Goal: Use online tool/utility: Utilize a website feature to perform a specific function

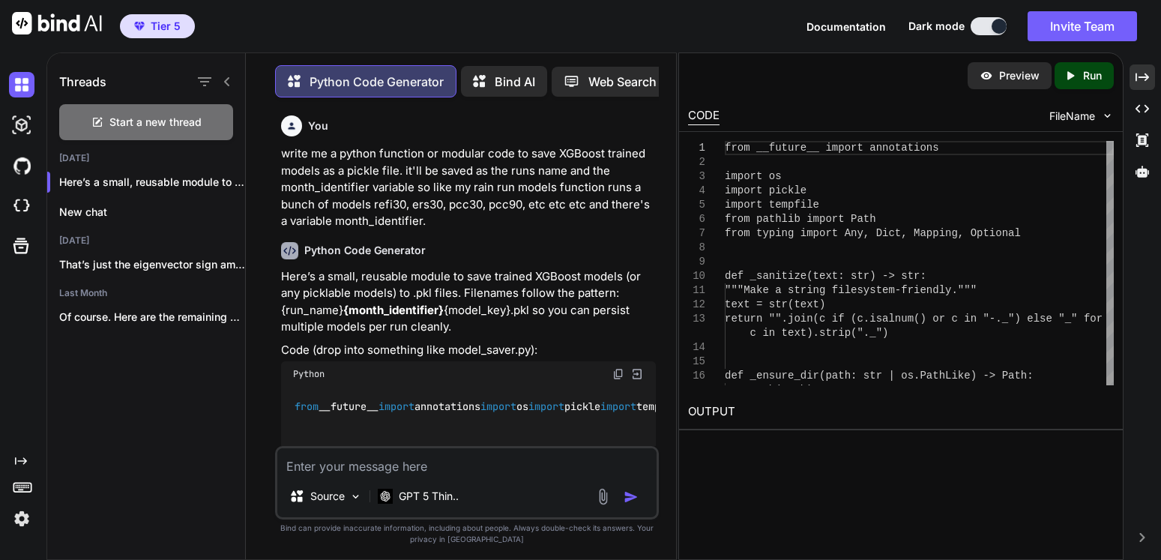
scroll to position [1915, 0]
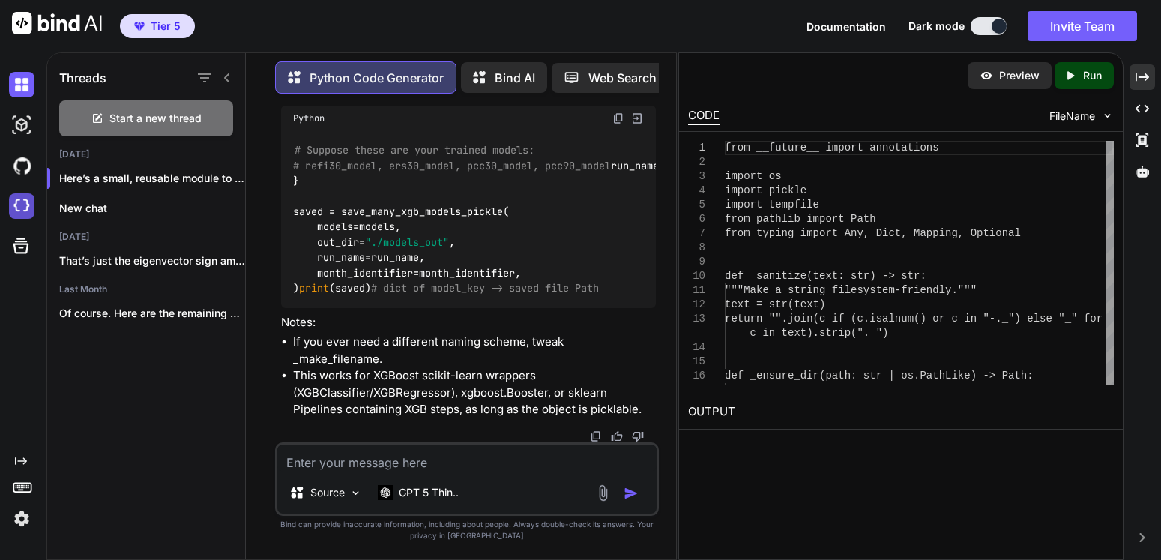
click at [16, 204] on img at bounding box center [21, 205] width 25 height 25
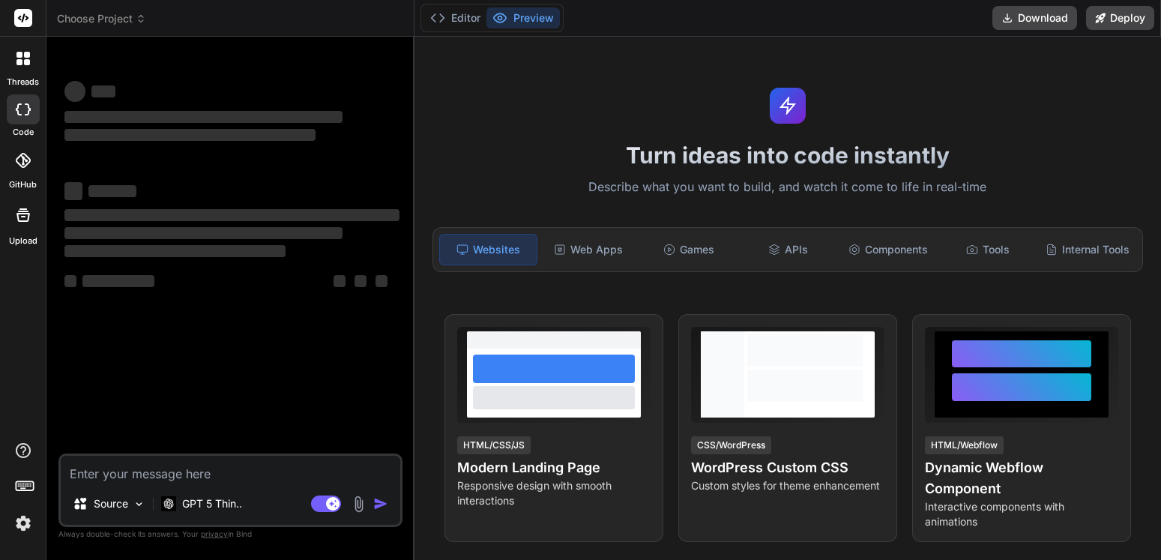
click at [135, 19] on span "Choose Project" at bounding box center [101, 18] width 89 height 15
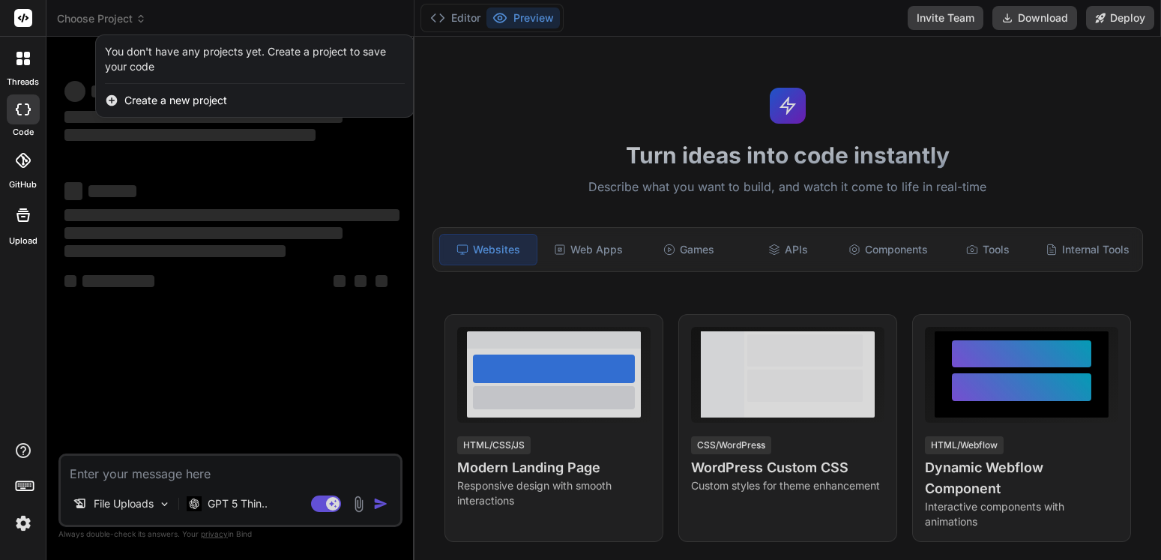
click at [135, 19] on div at bounding box center [580, 280] width 1161 height 560
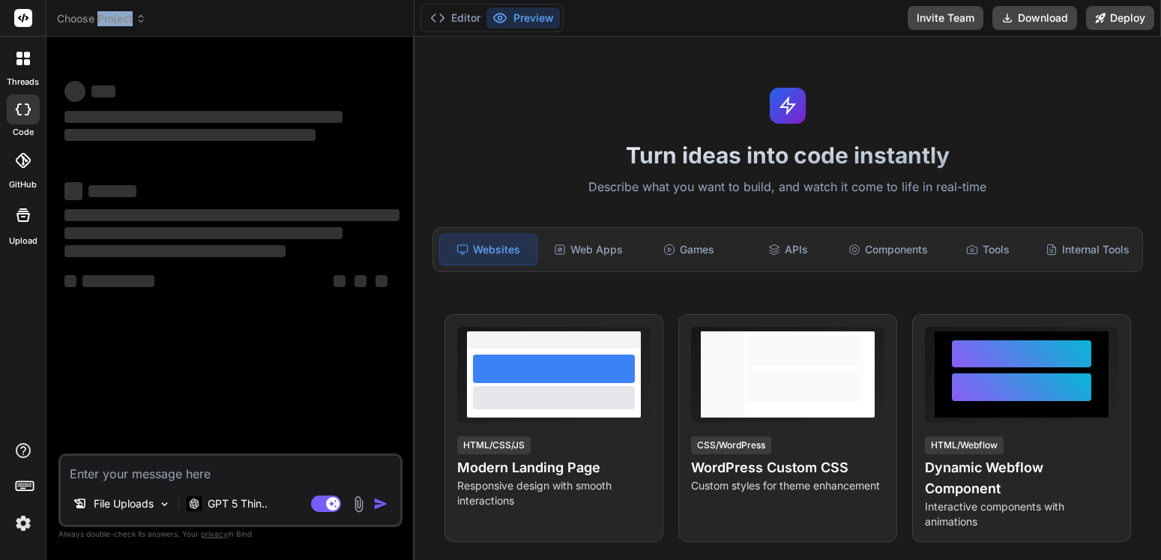
click at [135, 19] on span "Choose Project" at bounding box center [101, 18] width 89 height 15
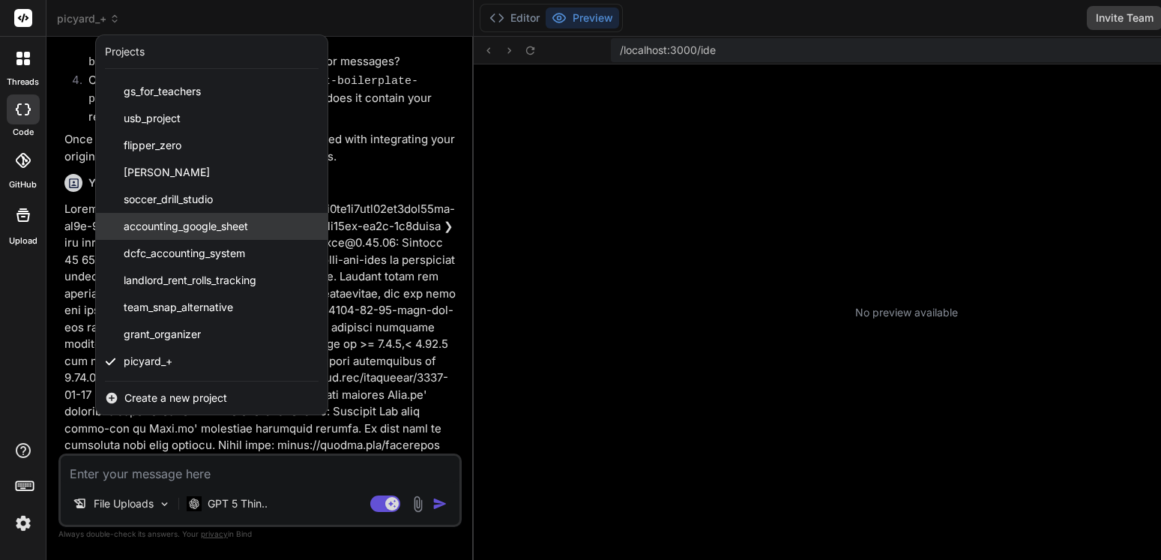
scroll to position [783, 0]
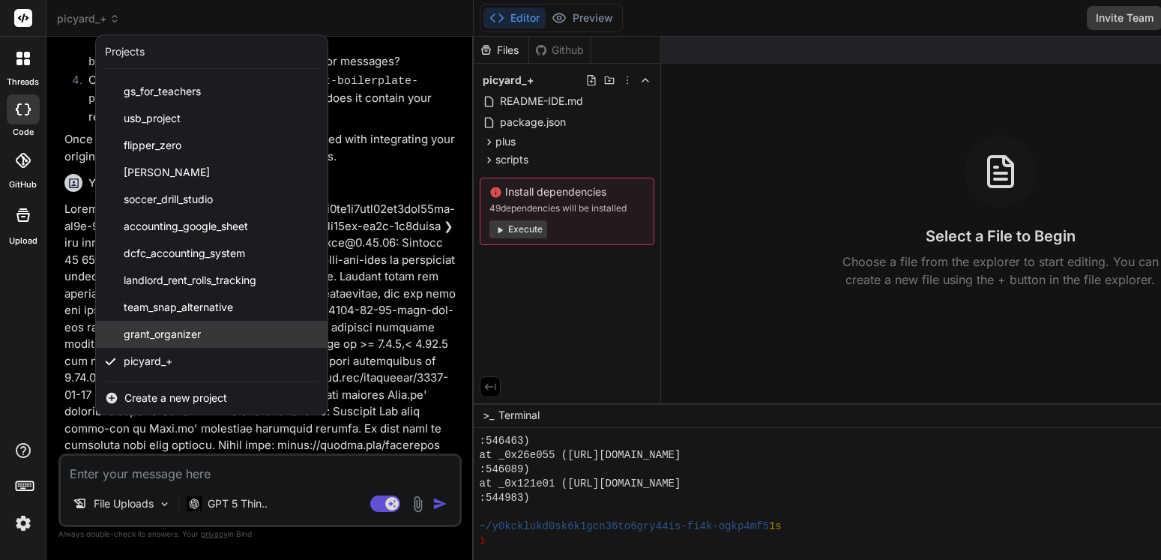
click at [195, 333] on span "grant_organizer" at bounding box center [162, 334] width 77 height 15
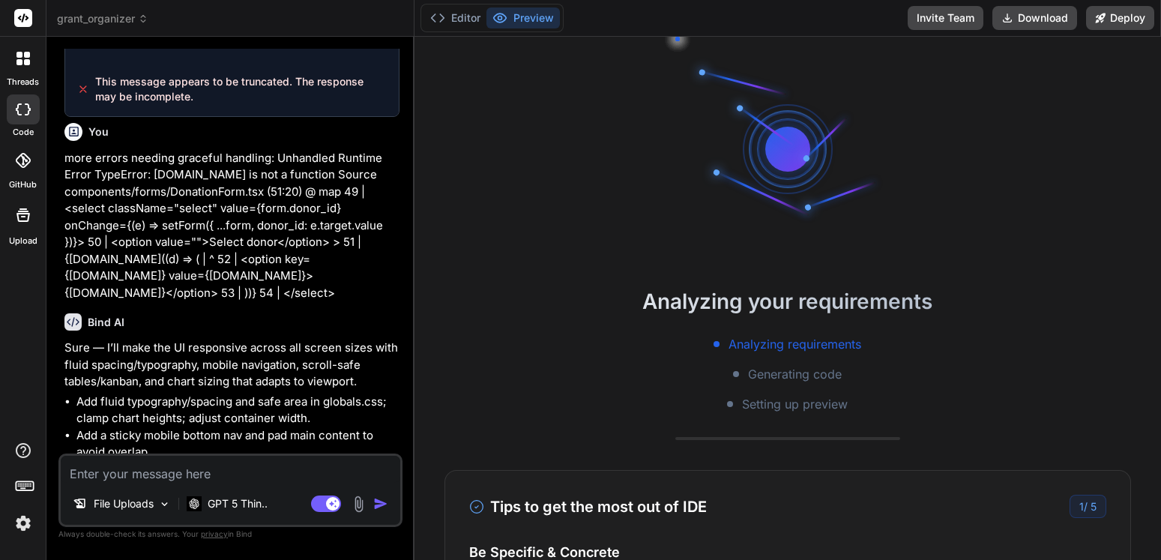
scroll to position [5368, 0]
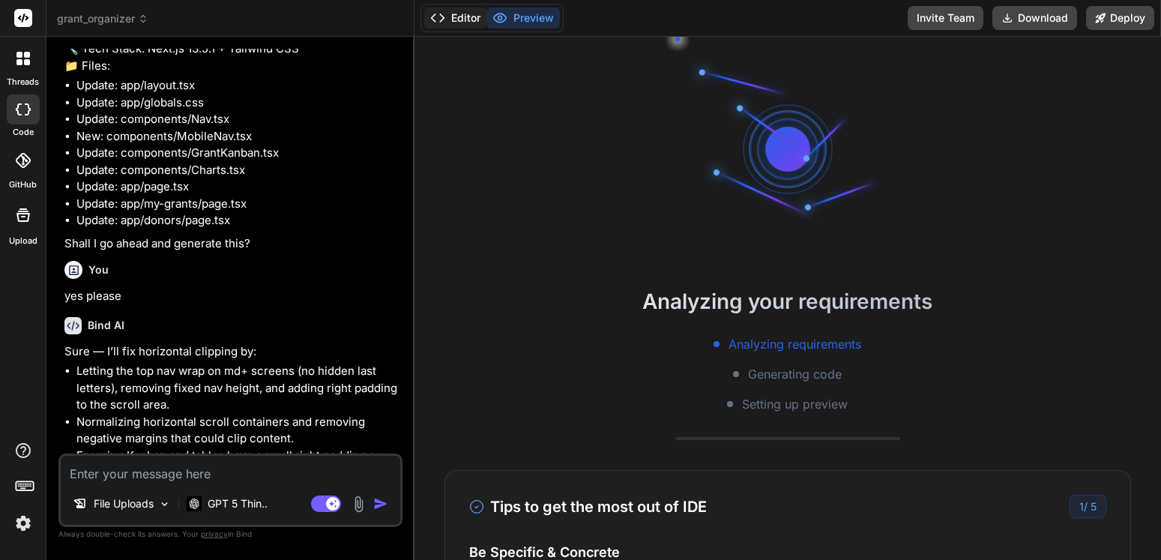
click at [463, 23] on button "Editor" at bounding box center [455, 17] width 62 height 21
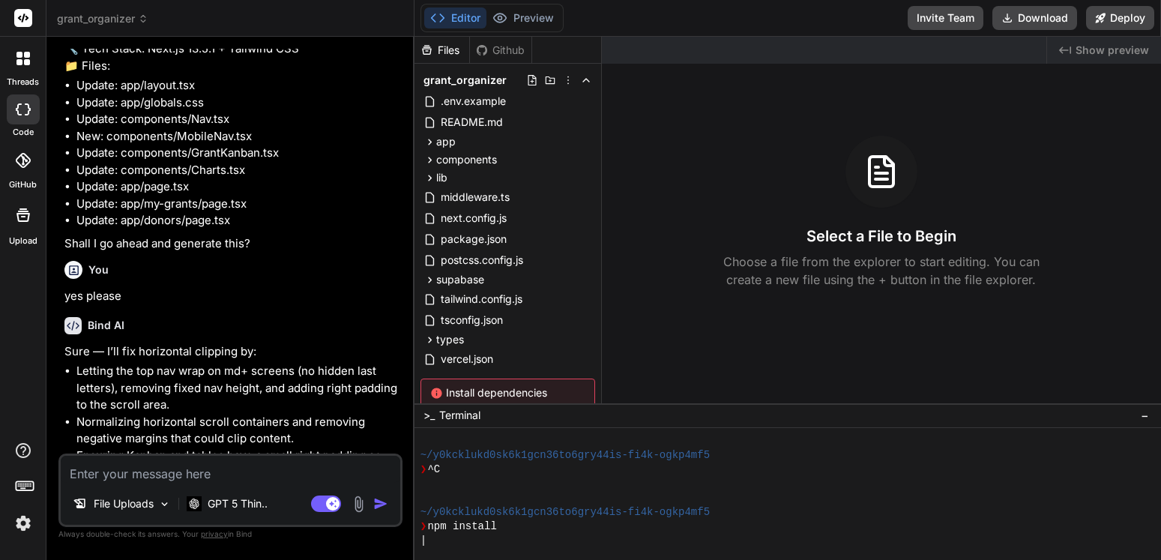
scroll to position [64, 0]
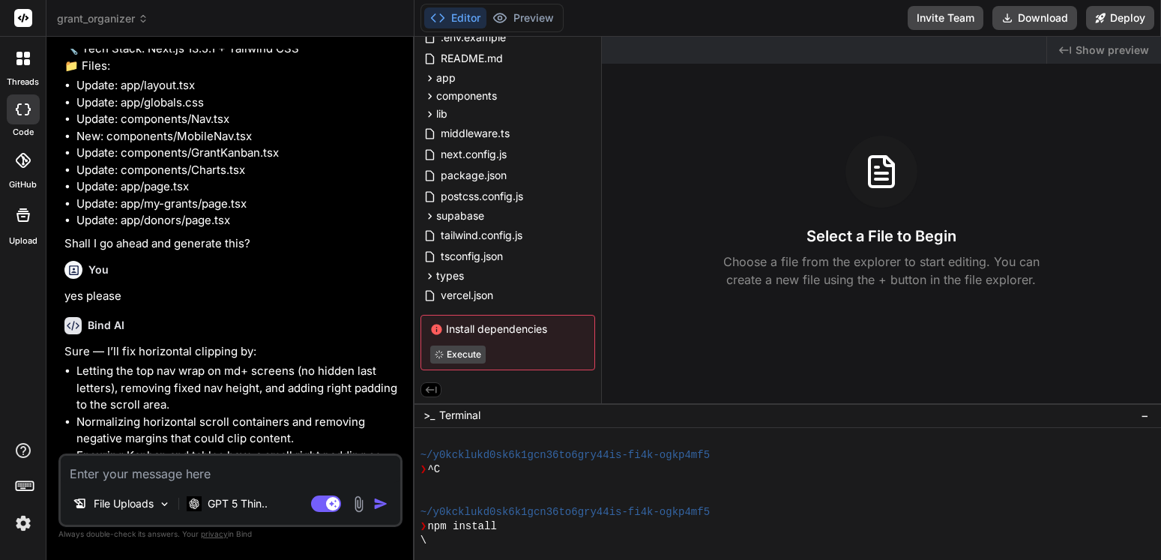
click at [24, 220] on icon at bounding box center [23, 215] width 18 height 18
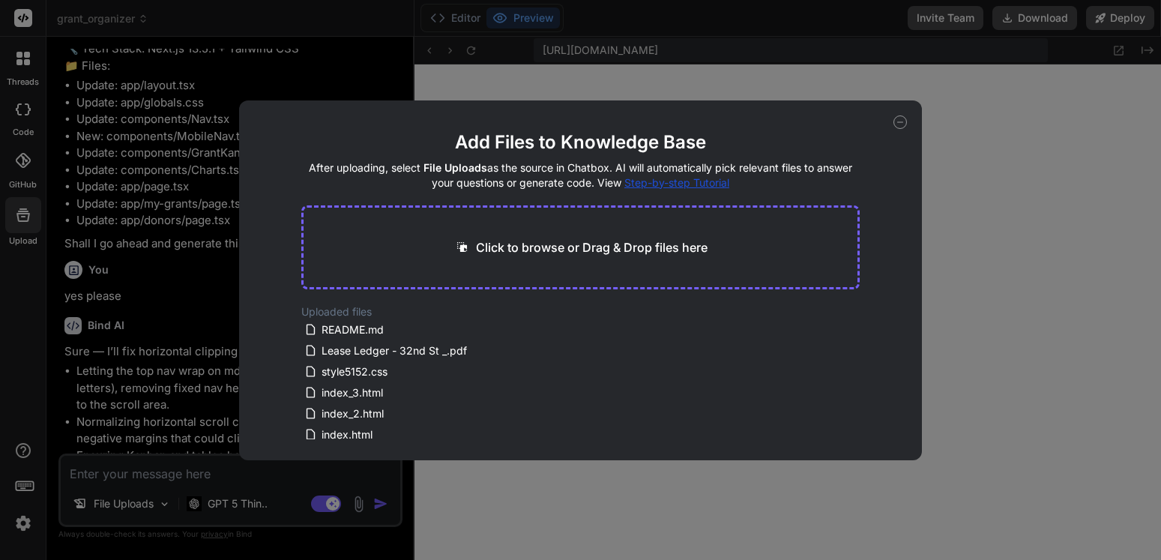
scroll to position [1510, 0]
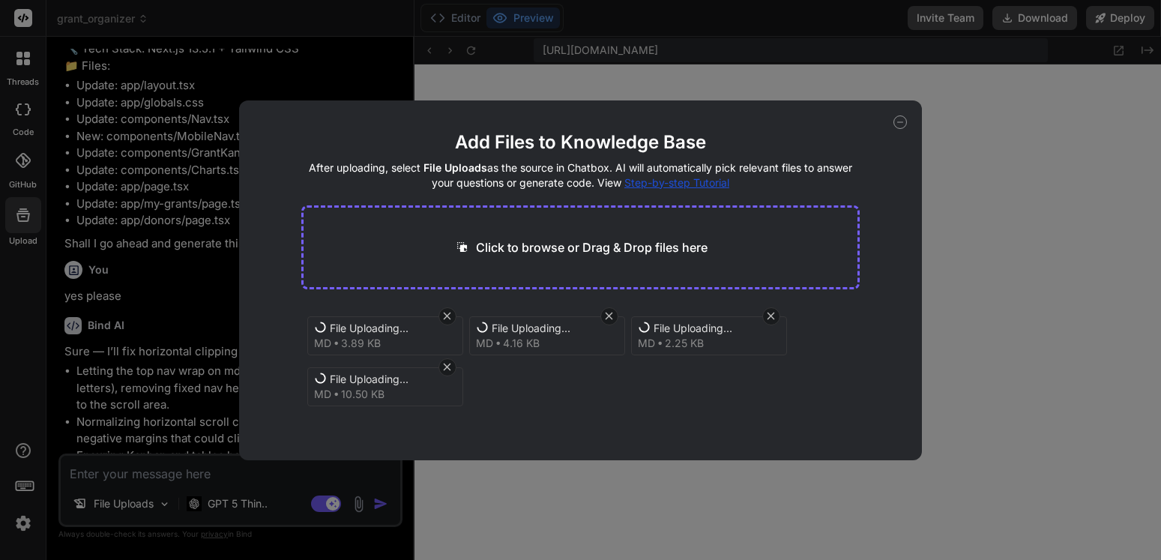
click at [738, 112] on div "Add Files to Knowledge Base After uploading, select File Uploads as the source …" at bounding box center [580, 280] width 682 height 360
click at [820, 421] on button "Finish" at bounding box center [833, 427] width 52 height 30
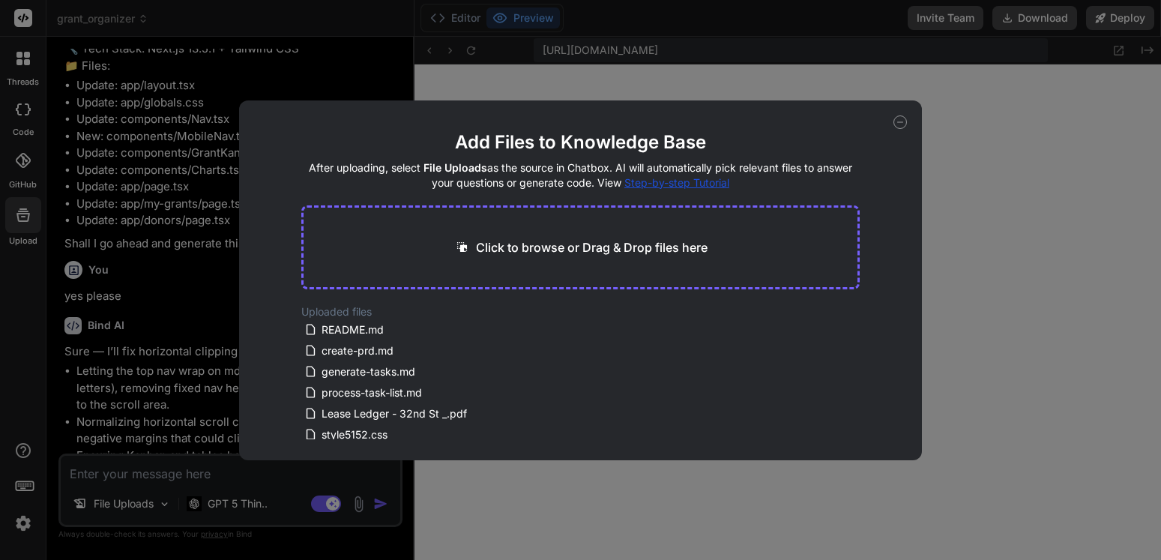
scroll to position [195, 0]
click at [894, 119] on icon at bounding box center [900, 121] width 13 height 13
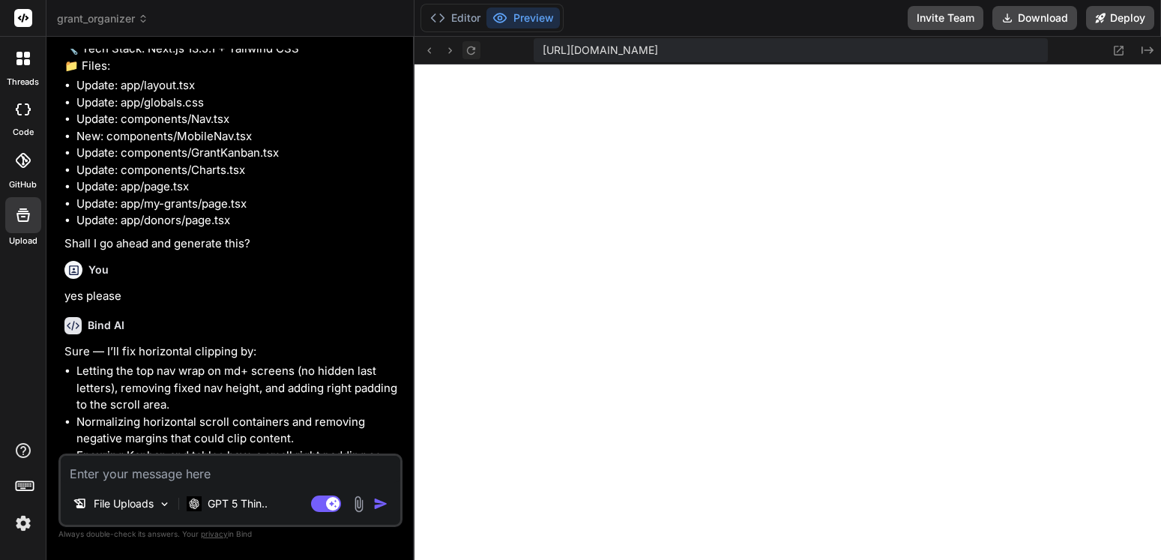
click at [472, 49] on icon at bounding box center [471, 50] width 13 height 13
click at [458, 17] on button "Editor" at bounding box center [455, 17] width 62 height 21
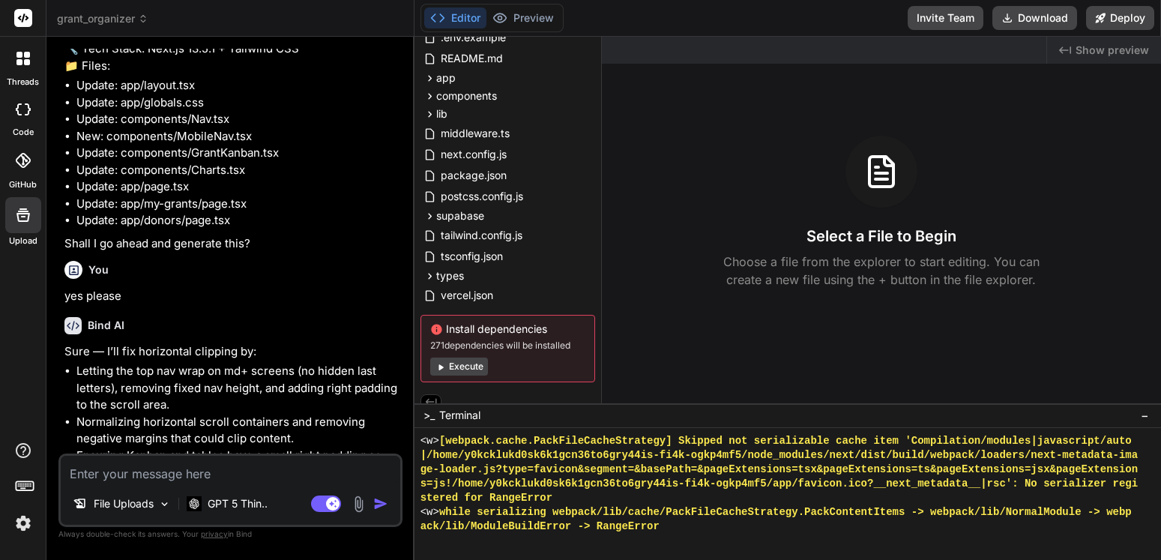
click at [459, 376] on button "Execute" at bounding box center [459, 367] width 58 height 18
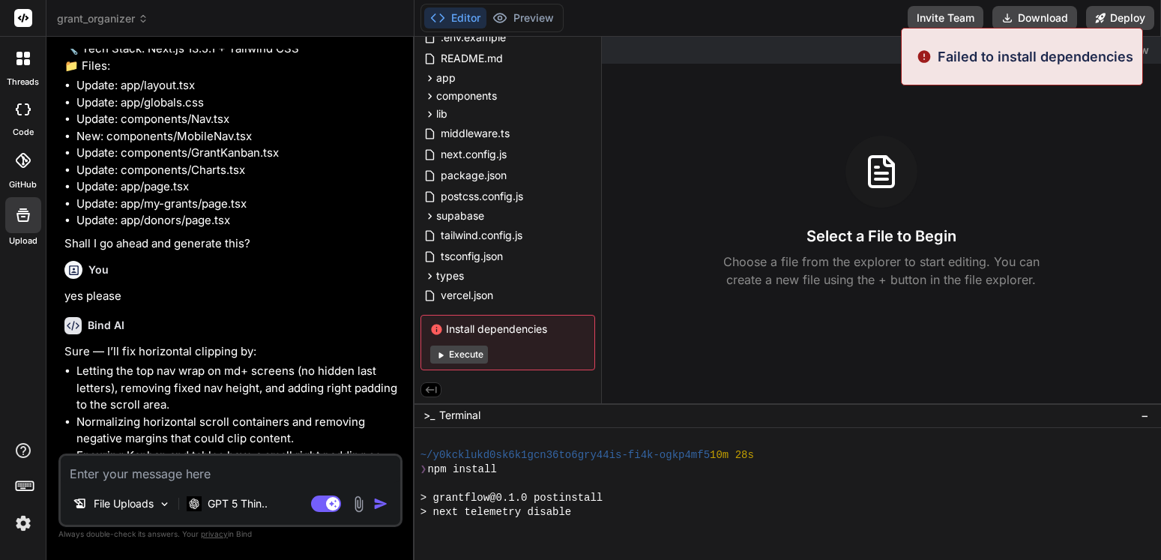
scroll to position [4487, 0]
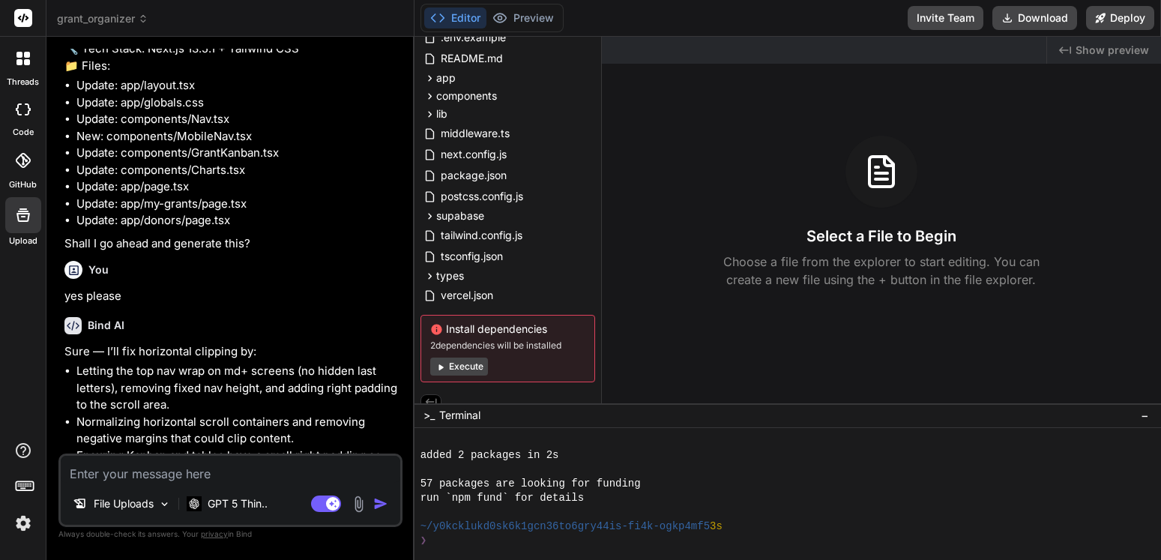
click at [466, 370] on button "Execute" at bounding box center [459, 367] width 58 height 18
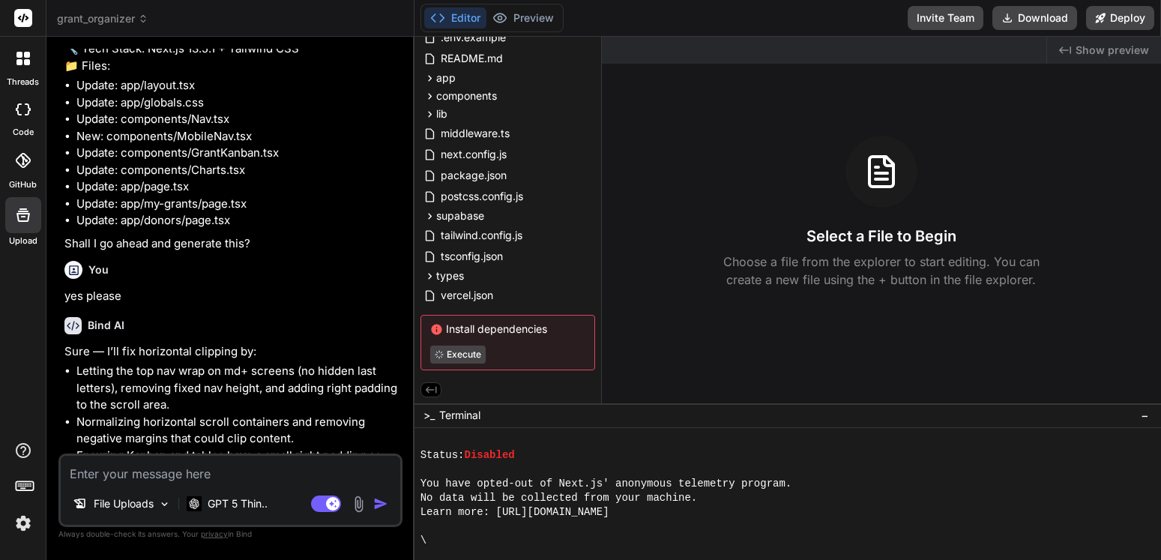
scroll to position [4828, 0]
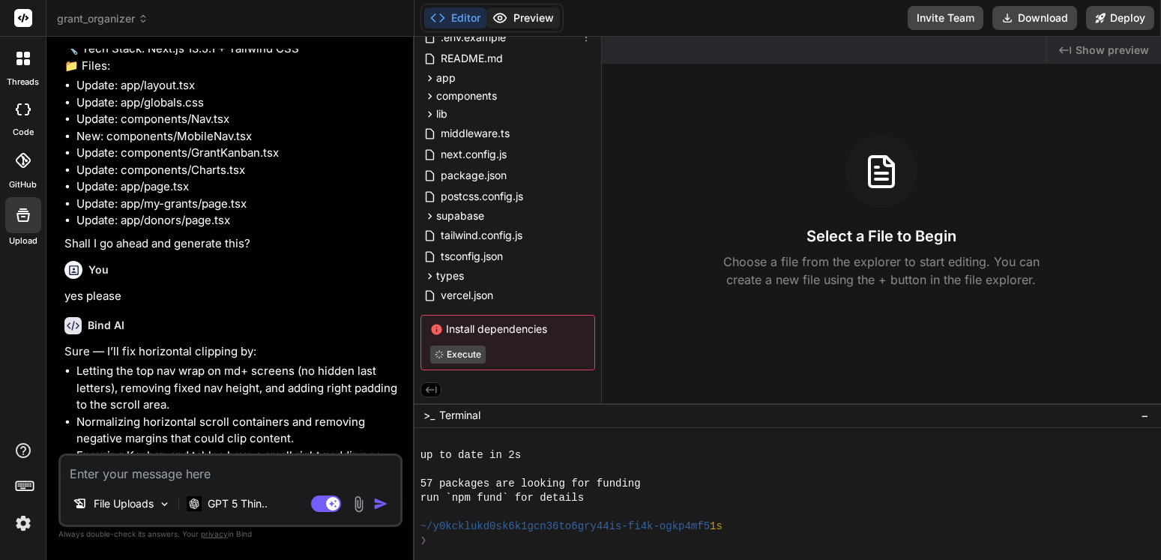
type textarea "x"
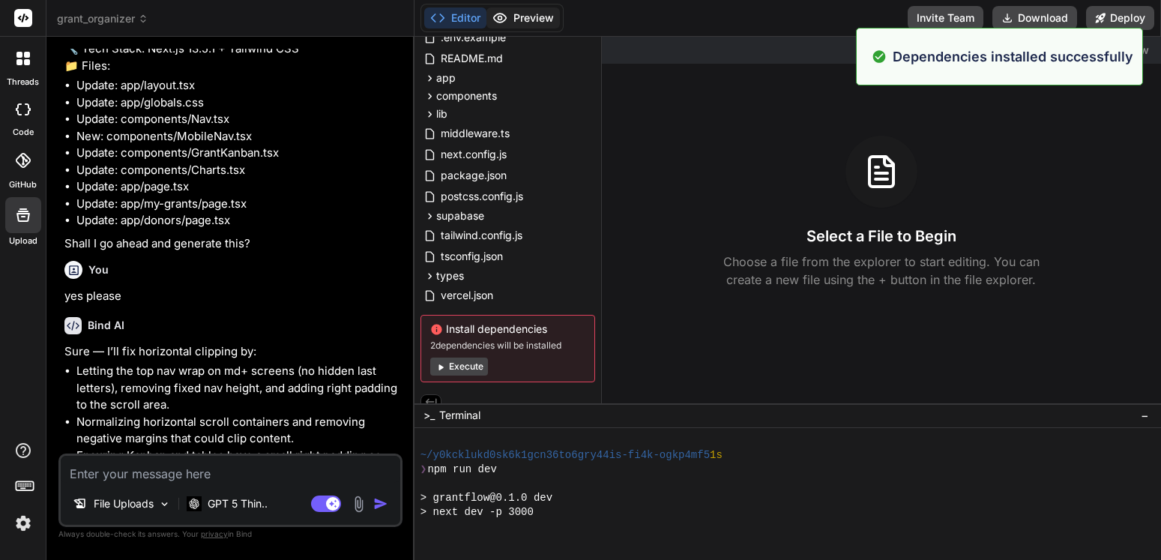
scroll to position [4900, 0]
click at [537, 19] on button "Preview" at bounding box center [523, 17] width 73 height 21
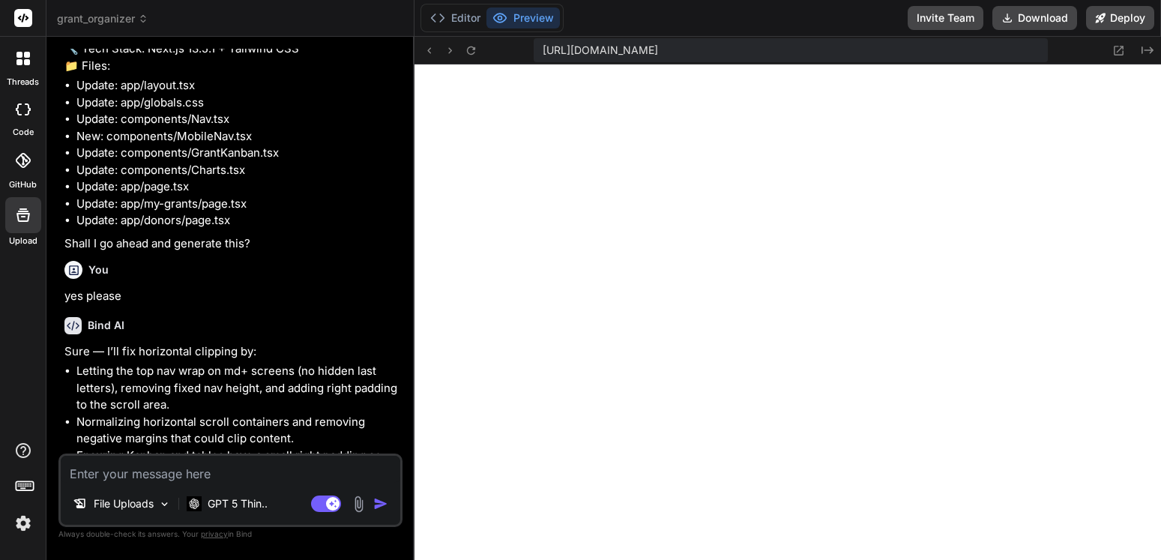
scroll to position [5427, 0]
click at [463, 53] on button at bounding box center [472, 50] width 18 height 18
click at [471, 48] on icon at bounding box center [471, 50] width 13 height 13
click at [129, 471] on textarea at bounding box center [231, 469] width 340 height 27
paste textarea "Failed to compile next-app-loader?name=app%2Fpage&page=%2Fpage&appPaths=%2Fpage…"
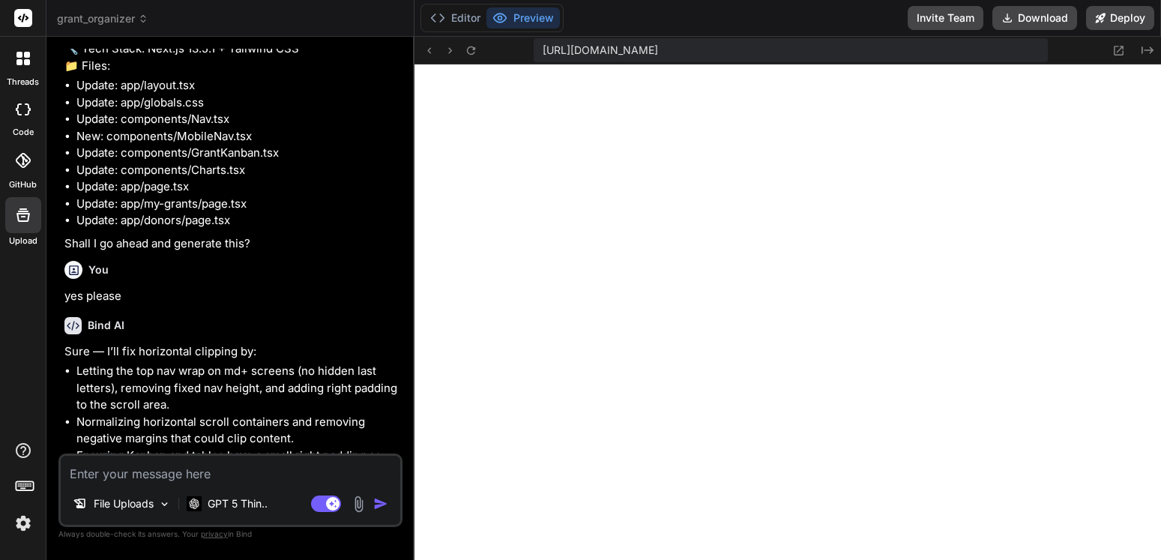
type textarea "Failed to compile next-app-loader?name=app%2Fpage&page=%2Fpage&appPaths=%2Fpage…"
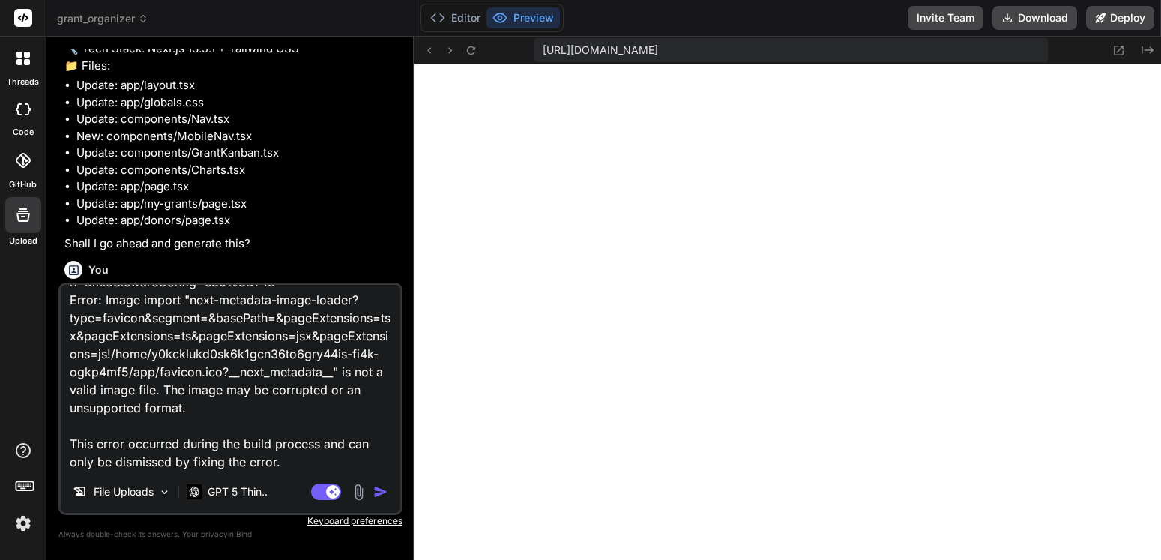
type textarea "x"
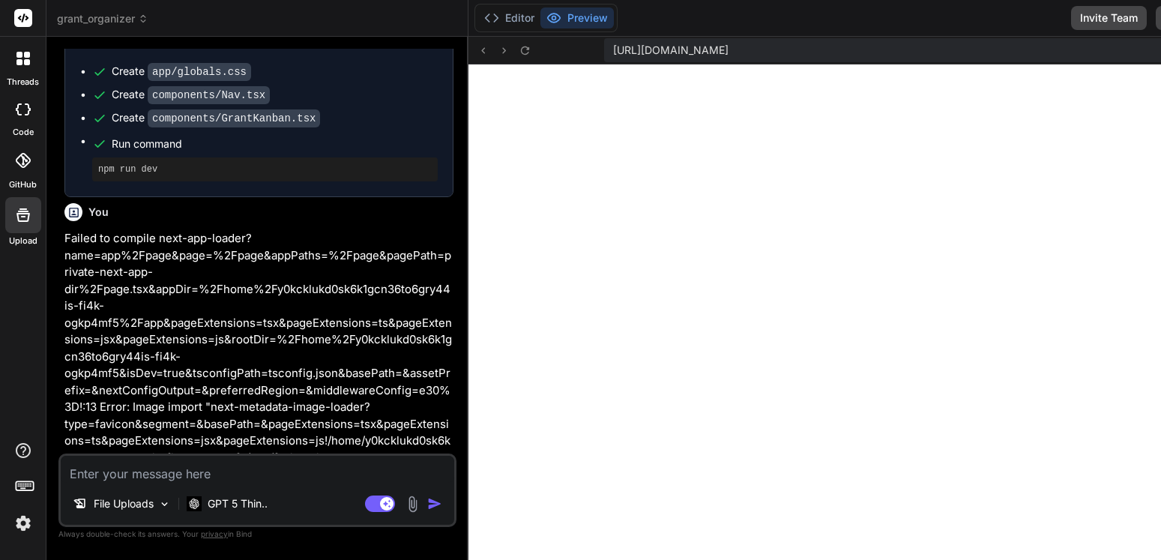
scroll to position [5237, 0]
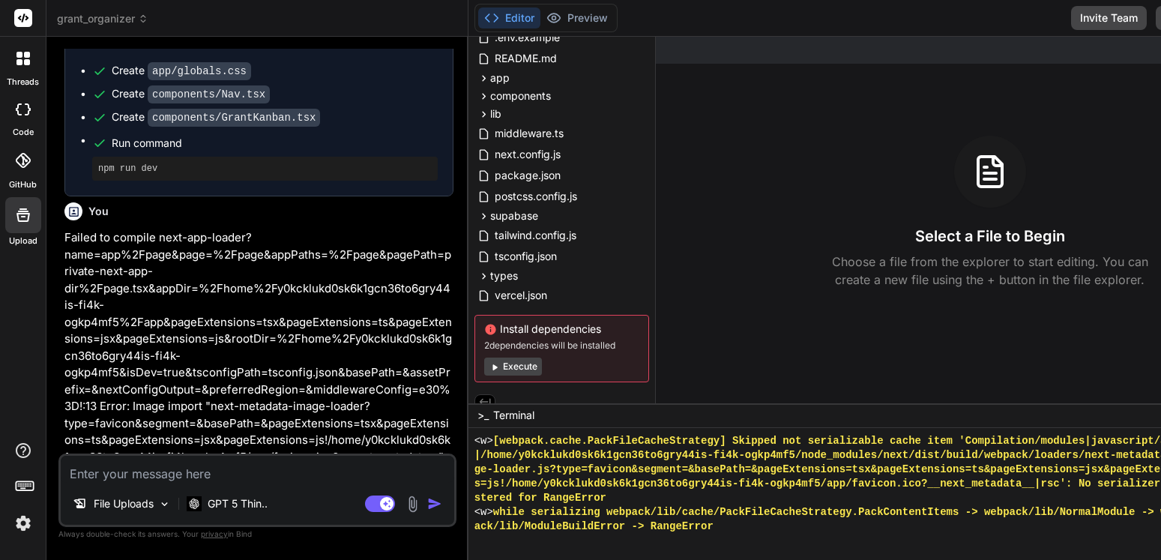
type textarea "x"
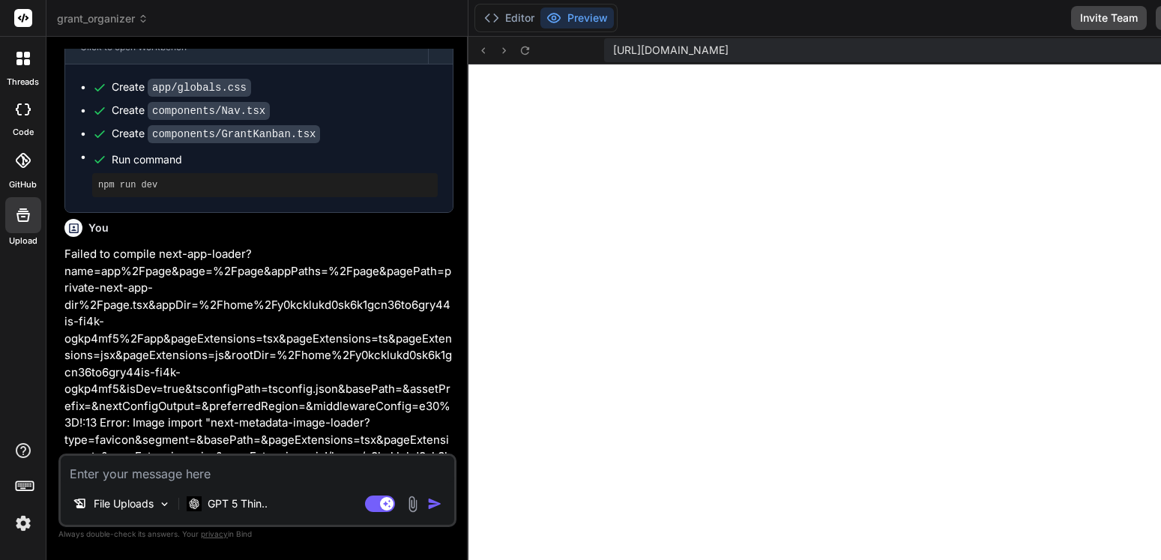
scroll to position [9030, 0]
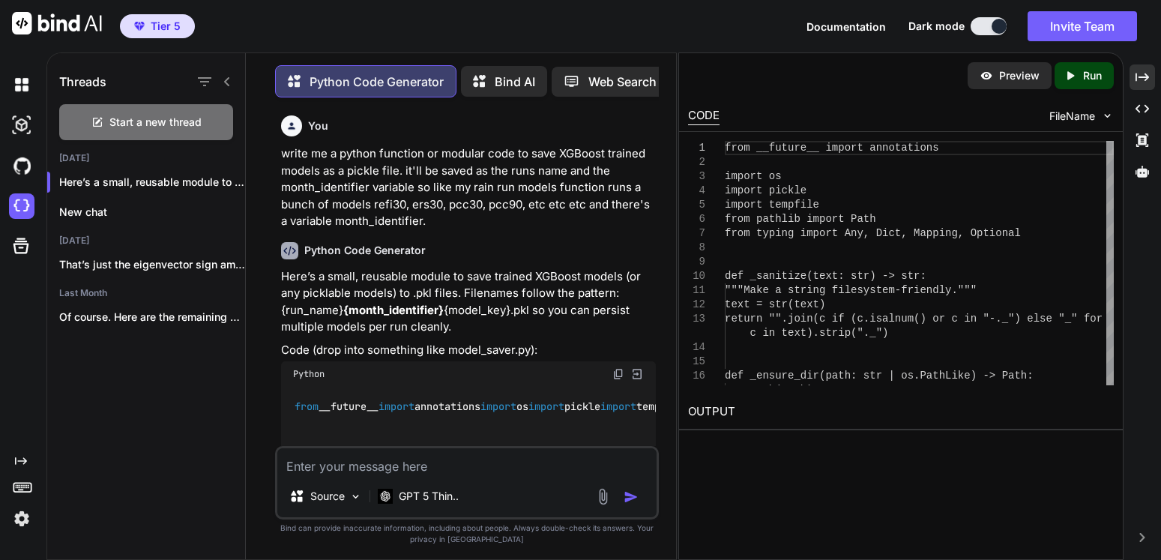
scroll to position [1915, 0]
